Goal: Find specific page/section: Find specific page/section

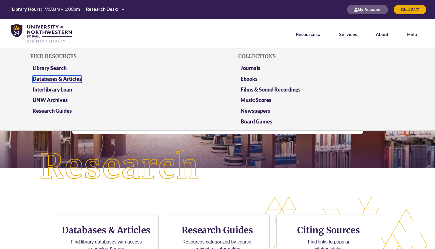
click at [51, 78] on link "Databases & Articles" at bounding box center [57, 79] width 49 height 7
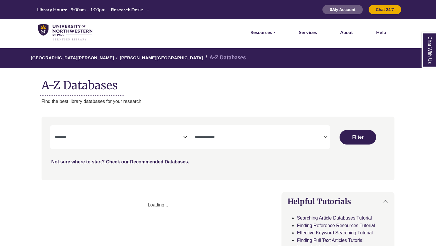
select select "Database Subject Filter"
select select "Database Types Filter"
select select "Database Subject Filter"
select select "Database Types Filter"
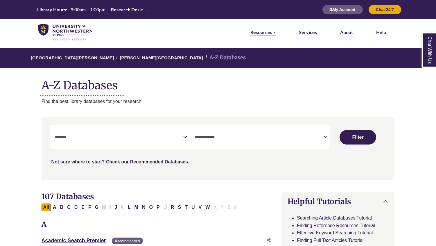
click at [263, 33] on link "Resources" at bounding box center [262, 32] width 25 height 8
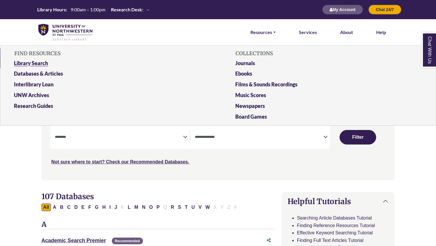
click at [33, 68] on link "Library Search" at bounding box center [108, 64] width 196 height 11
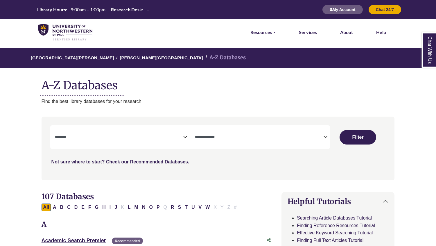
select select "Database Subject Filter"
select select "Database Types Filter"
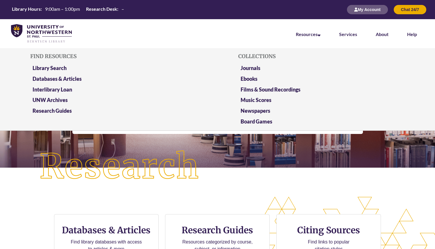
click at [292, 38] on li "Resources Find Resources Library Search Databases & Articles Interlibrary Loan …" at bounding box center [307, 33] width 43 height 29
click at [53, 67] on link "Library Search" at bounding box center [50, 68] width 34 height 7
